Goal: Book appointment/travel/reservation

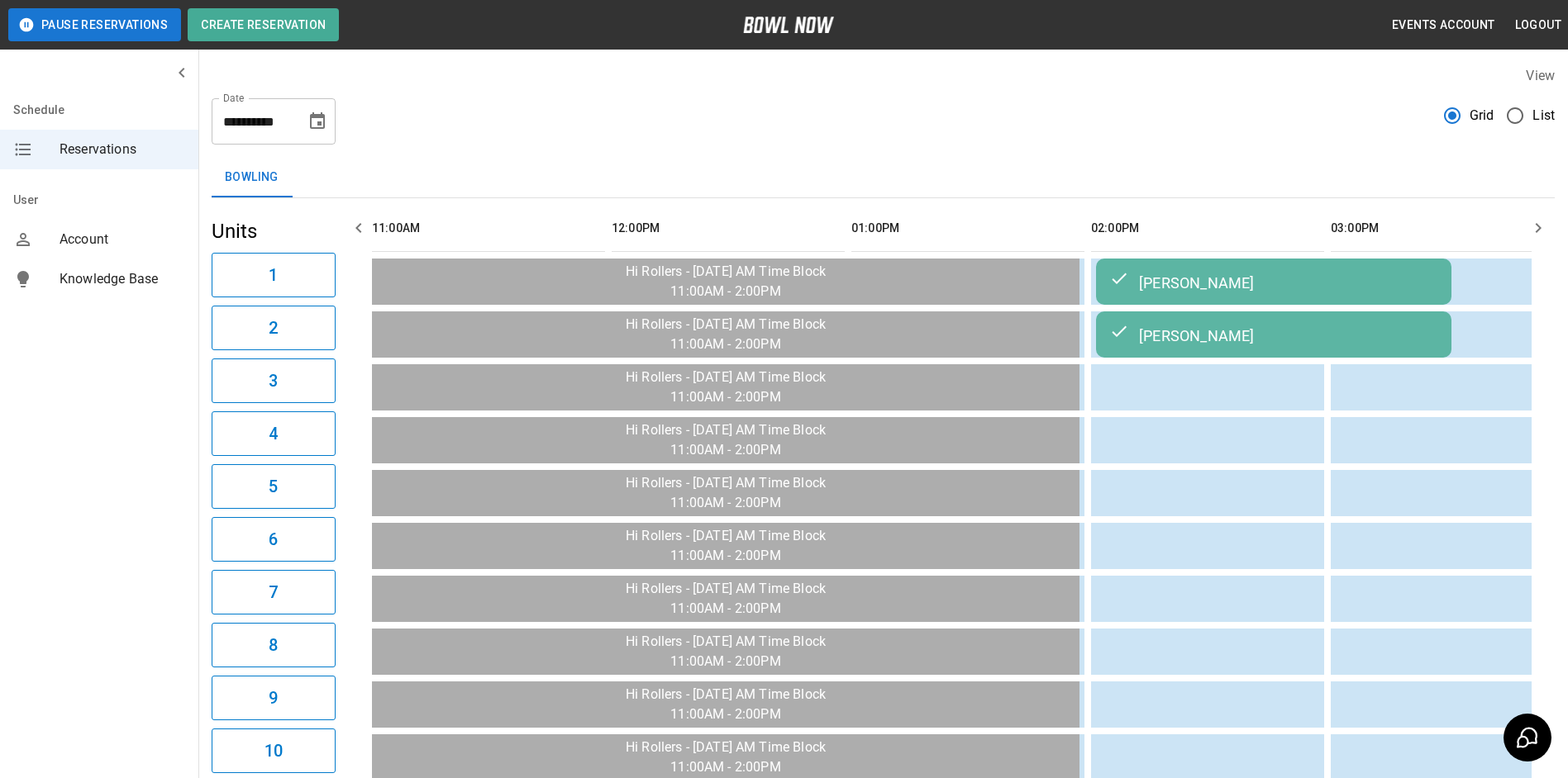
scroll to position [0, 1254]
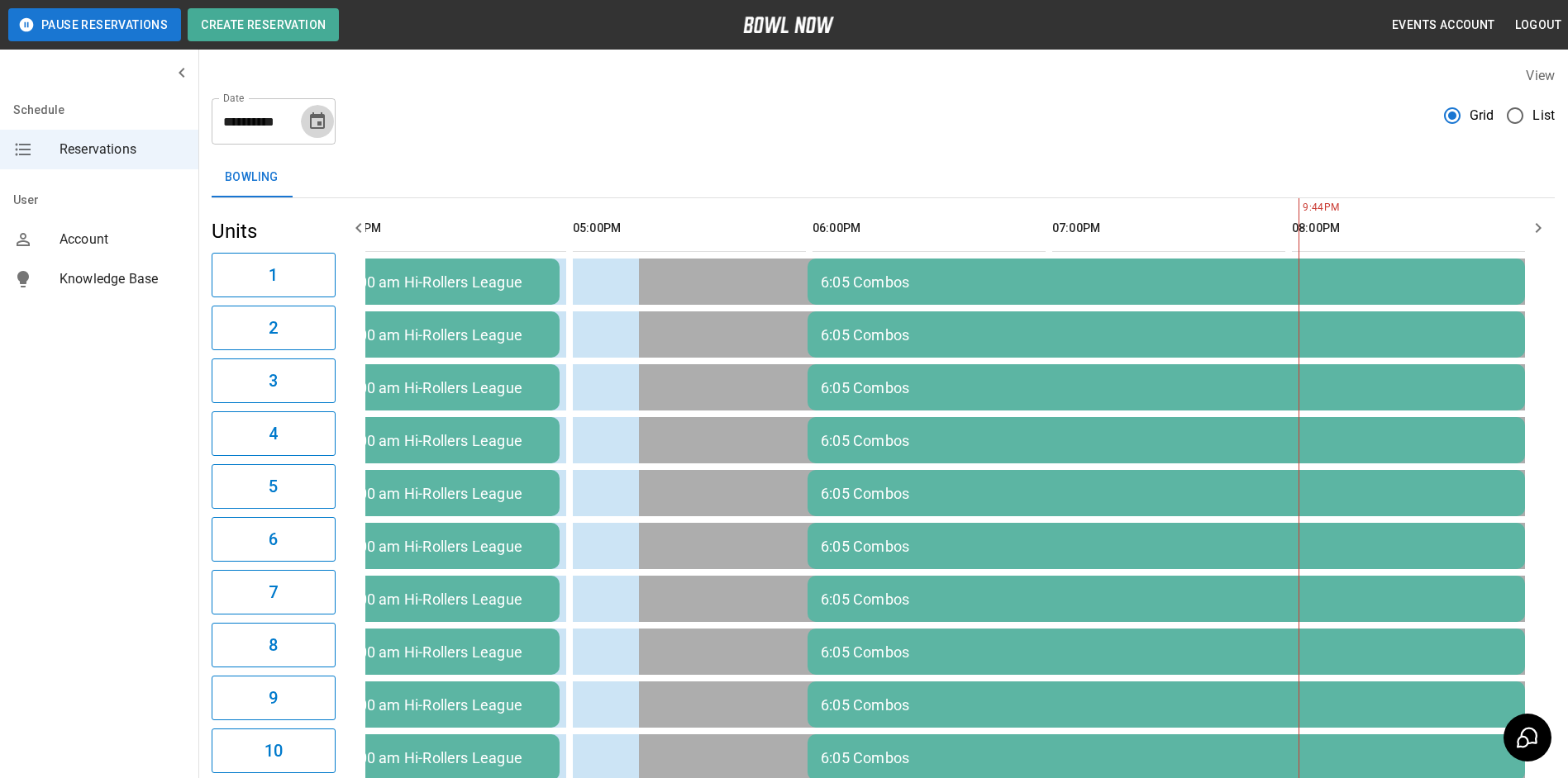
click at [315, 118] on icon "Choose date, selected date is Sep 24, 2025" at bounding box center [317, 121] width 15 height 17
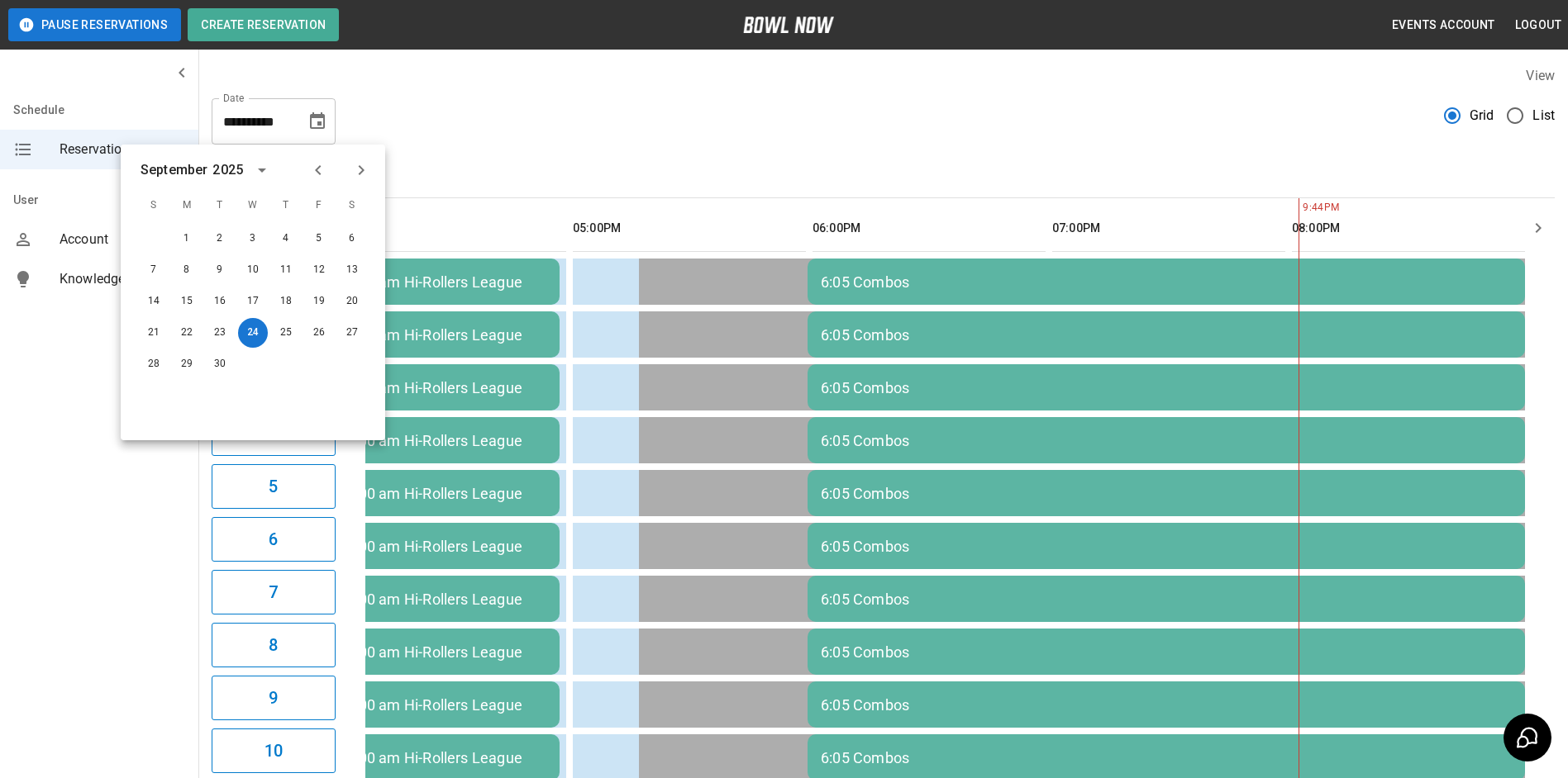
click at [361, 167] on icon "Next month" at bounding box center [361, 170] width 6 height 10
click at [360, 175] on icon "Next month" at bounding box center [360, 170] width 19 height 19
click at [352, 269] on button "8" at bounding box center [352, 270] width 30 height 30
type input "**********"
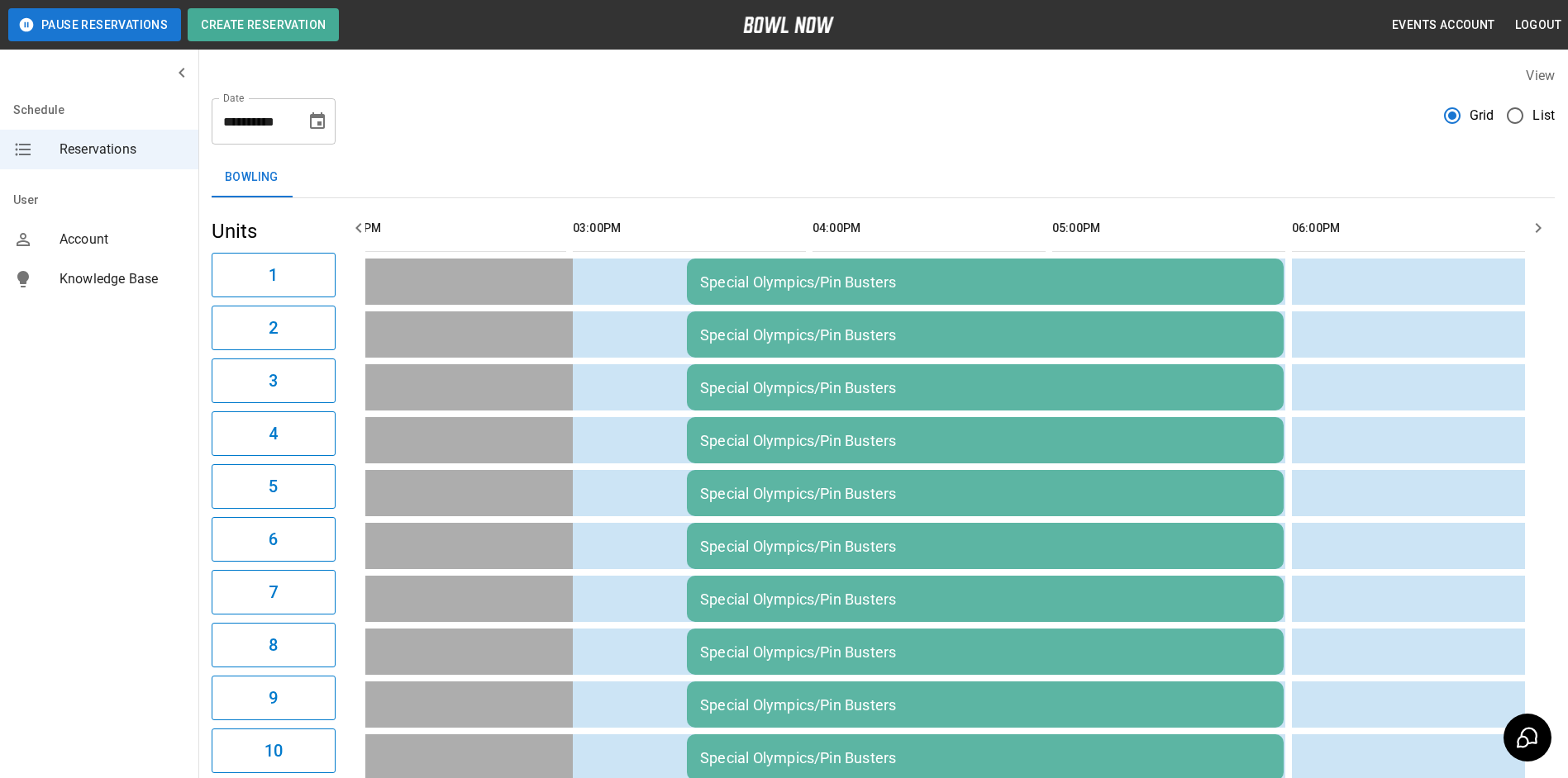
scroll to position [0, 2412]
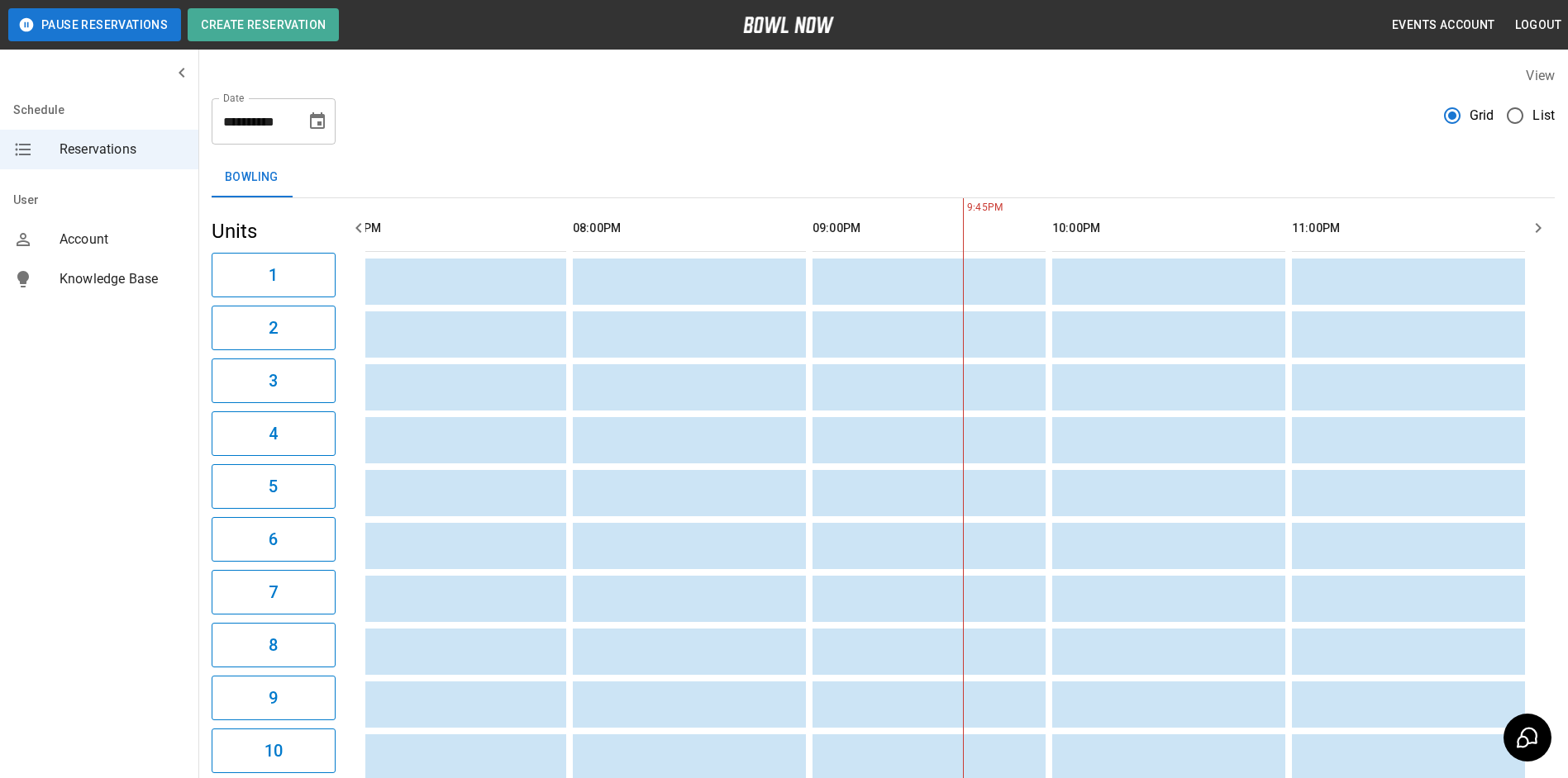
click at [357, 231] on icon "button" at bounding box center [358, 227] width 19 height 19
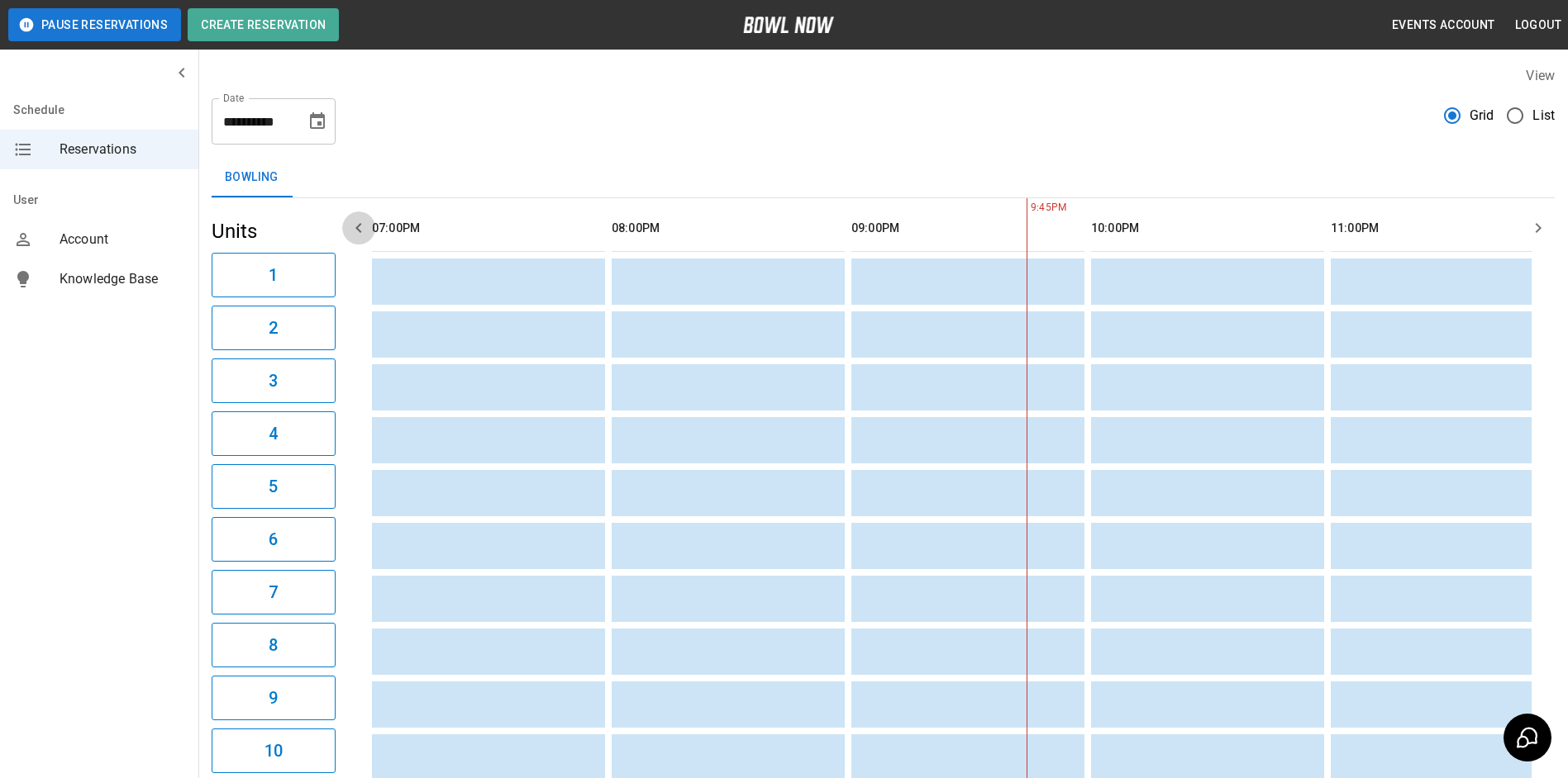
click at [357, 231] on icon "button" at bounding box center [358, 227] width 19 height 19
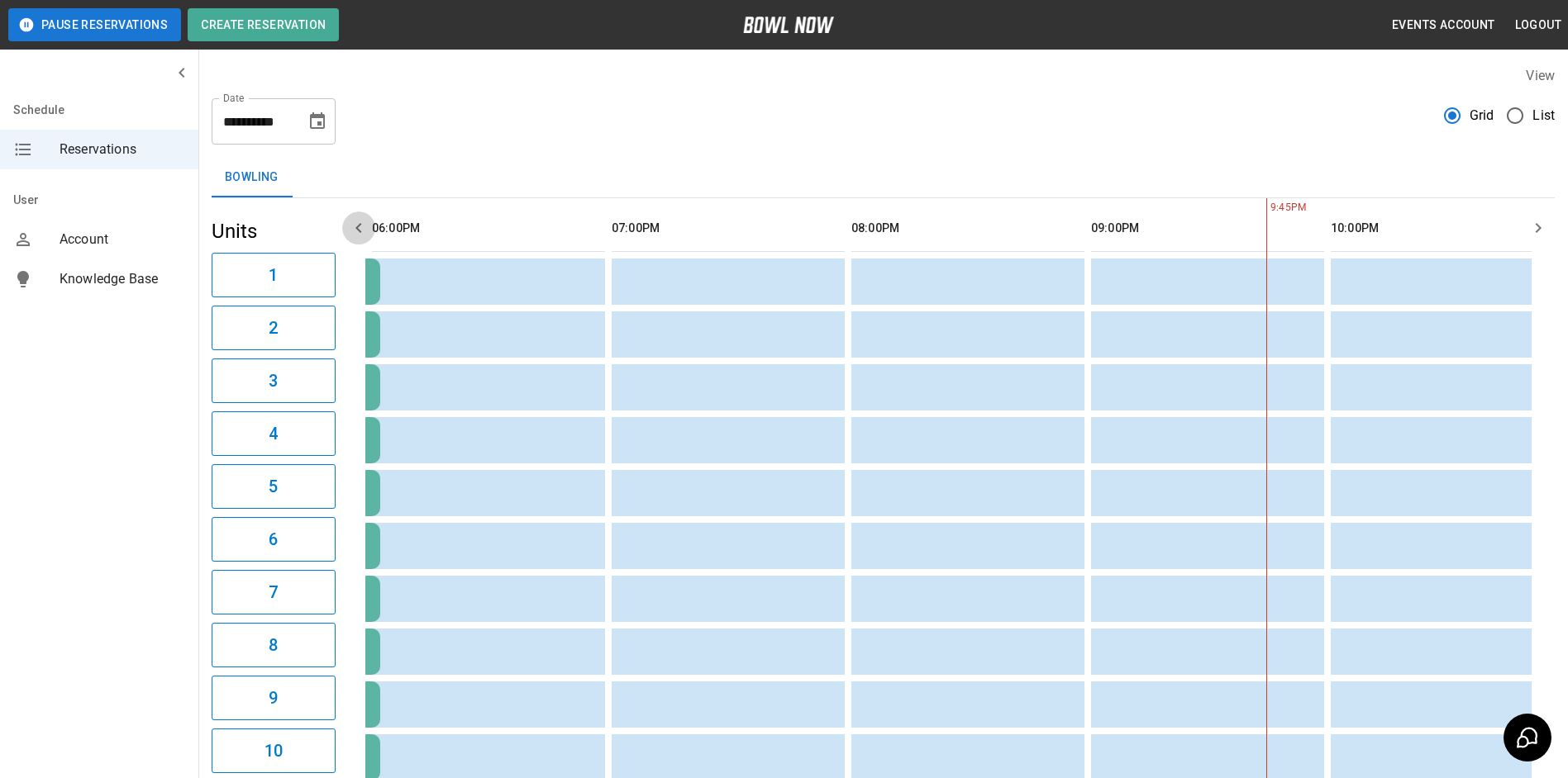
click at [357, 231] on icon "button" at bounding box center [358, 227] width 19 height 19
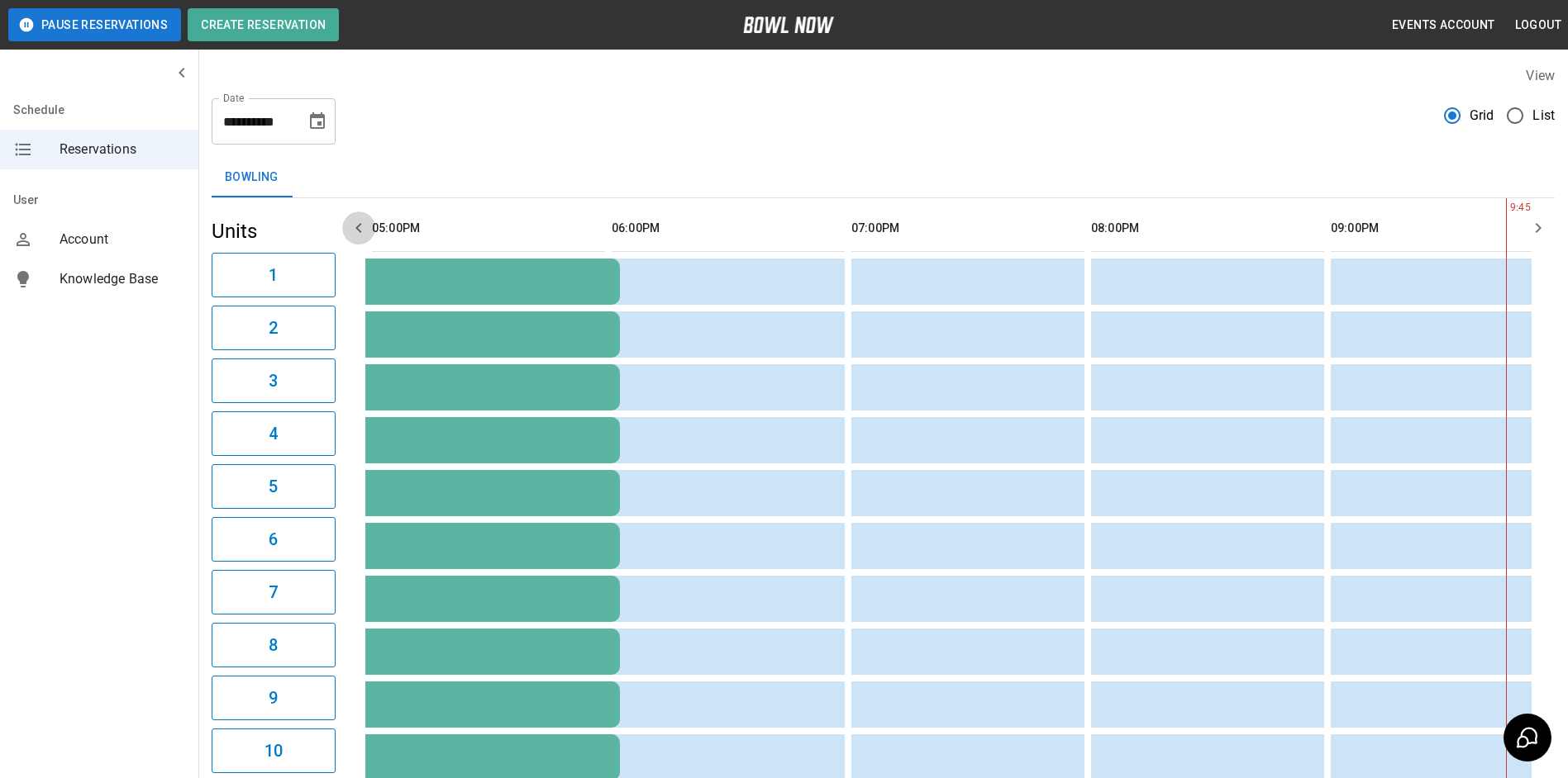
click at [357, 231] on icon "button" at bounding box center [358, 227] width 19 height 19
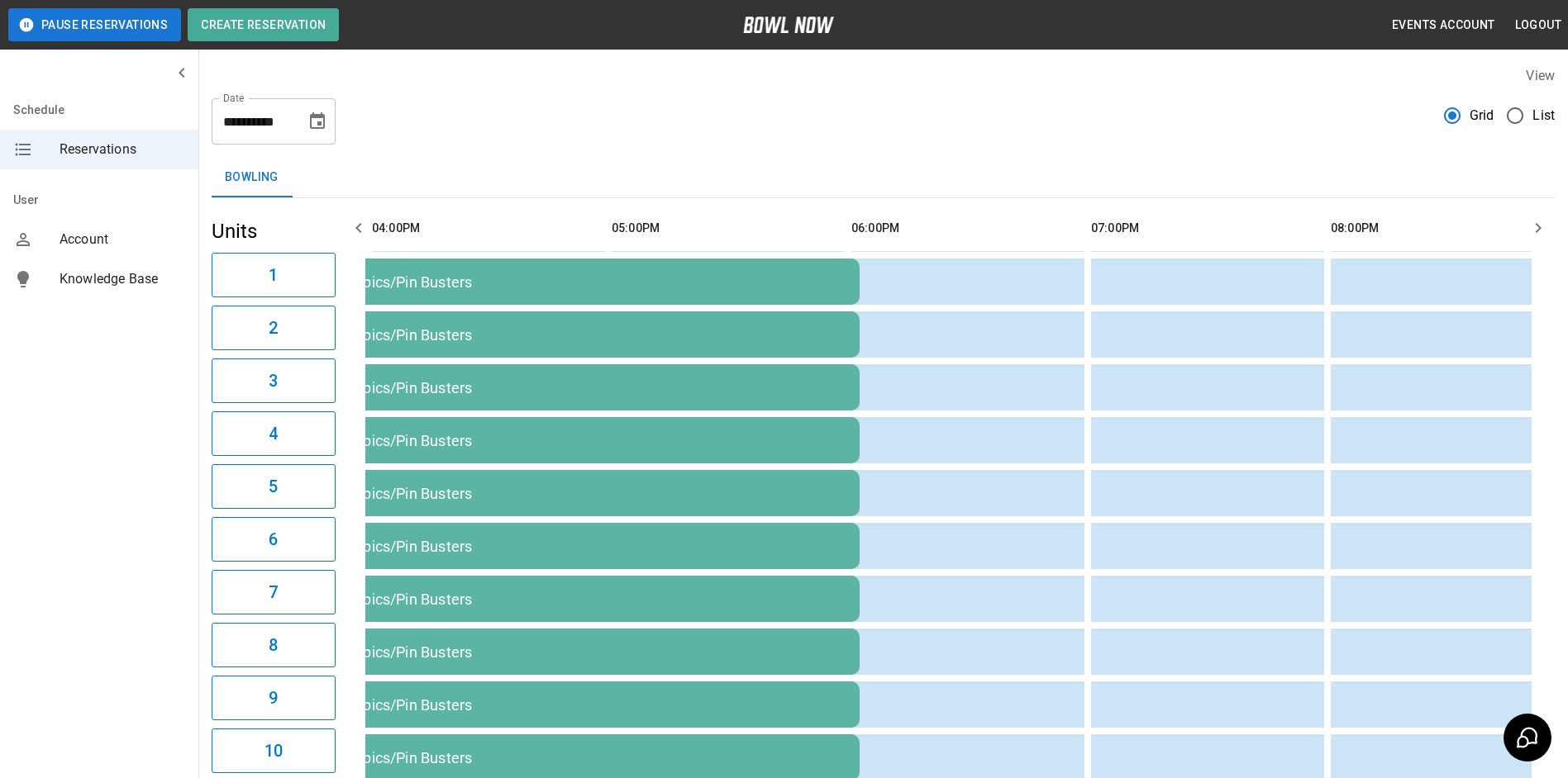
click at [357, 231] on icon "button" at bounding box center [358, 227] width 19 height 19
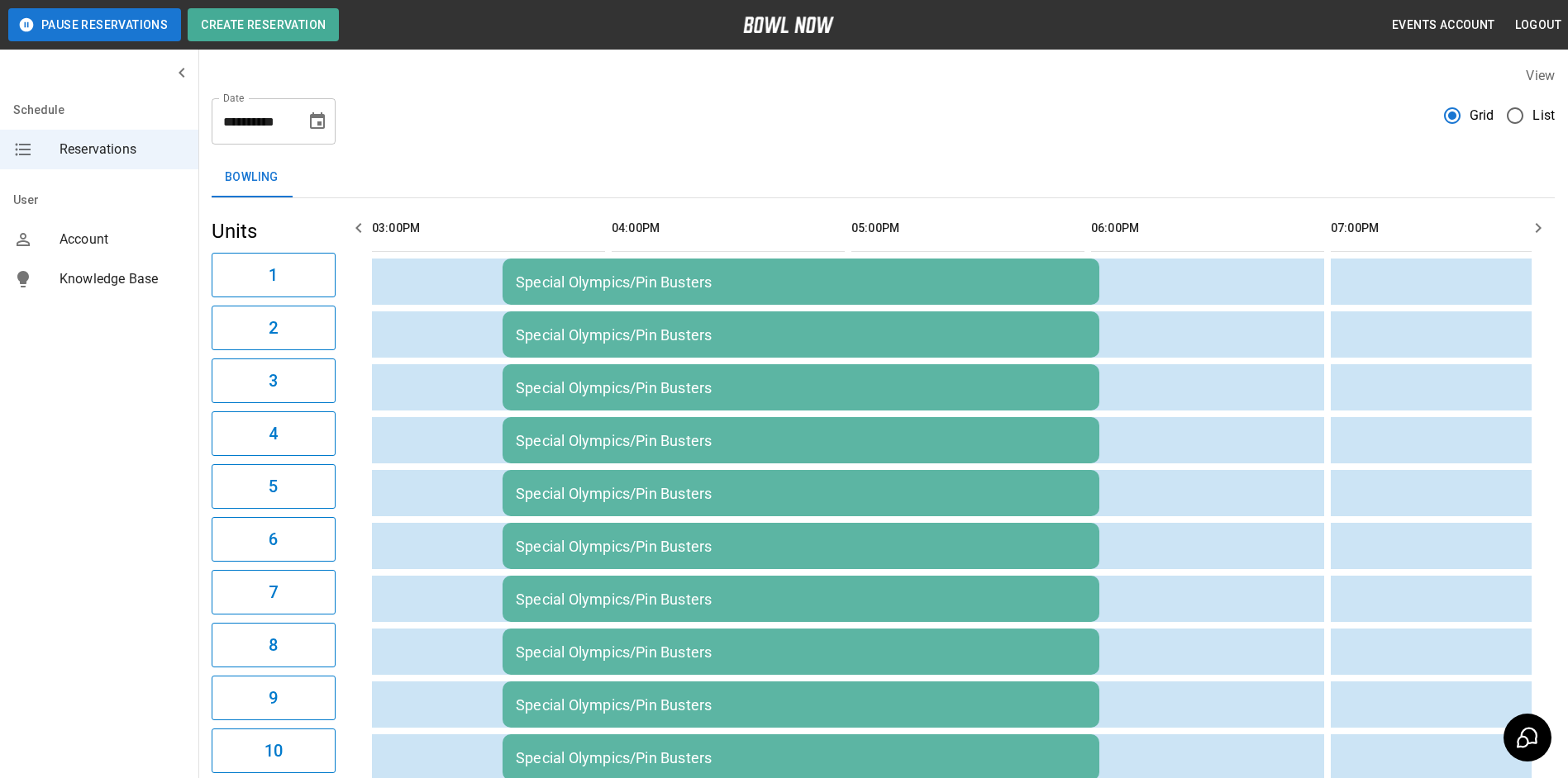
click at [357, 231] on icon "button" at bounding box center [358, 227] width 19 height 19
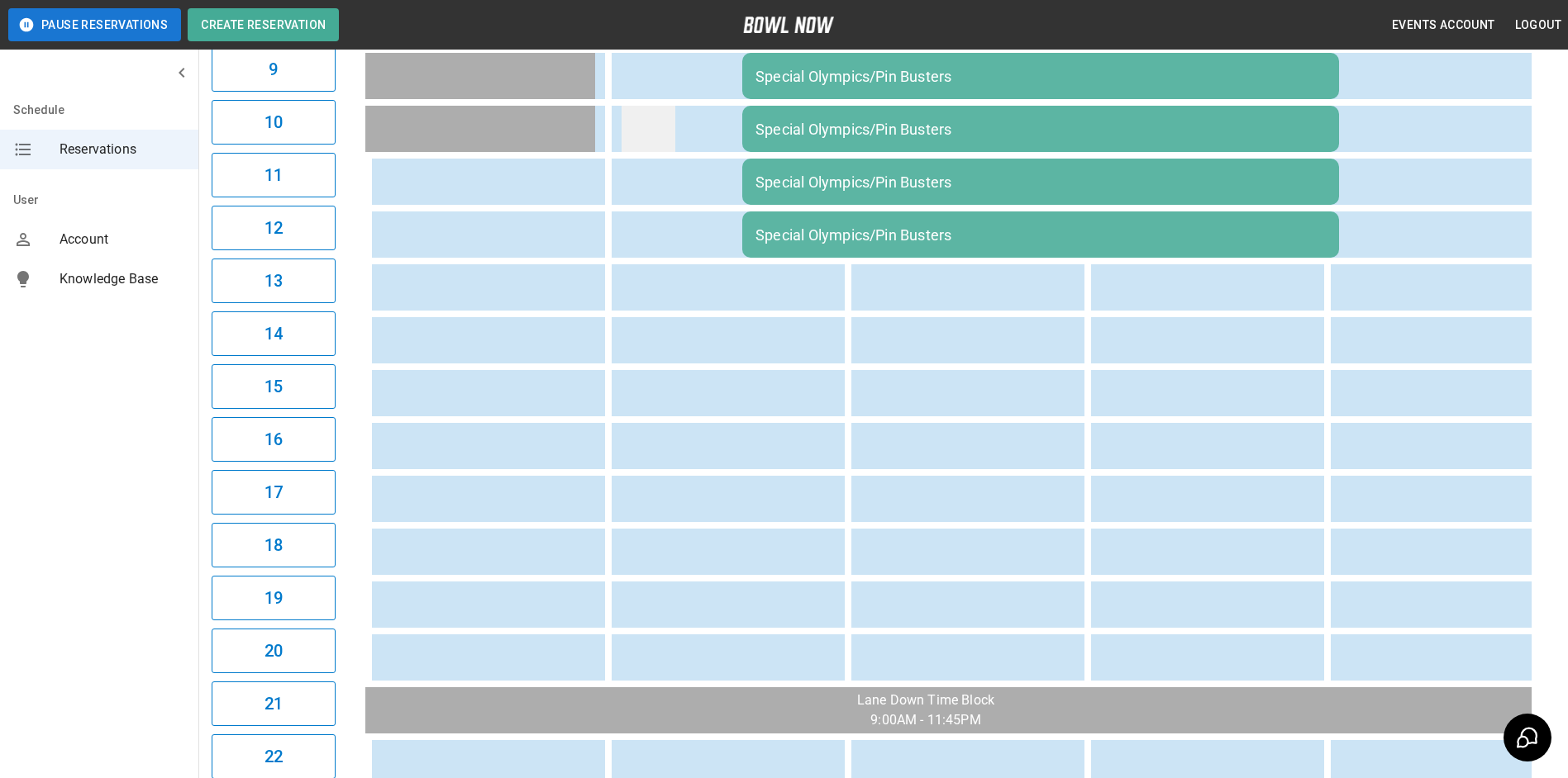
scroll to position [676, 0]
